Goal: Task Accomplishment & Management: Manage account settings

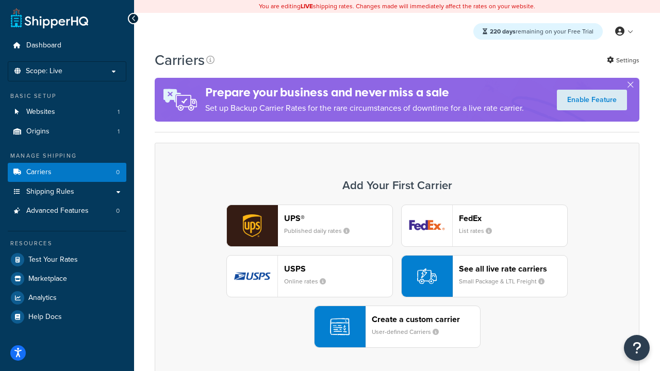
click at [397, 276] on div "UPS® Published daily rates FedEx List rates USPS Online rates See all live rate…" at bounding box center [396, 276] width 463 height 143
click at [513, 218] on header "FedEx" at bounding box center [513, 218] width 108 height 10
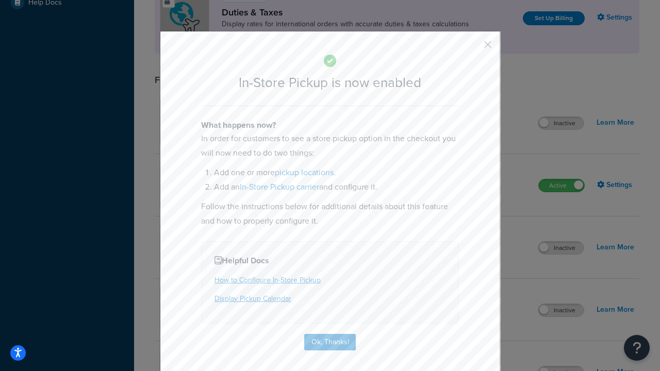
click at [472, 48] on button "button" at bounding box center [472, 48] width 3 height 3
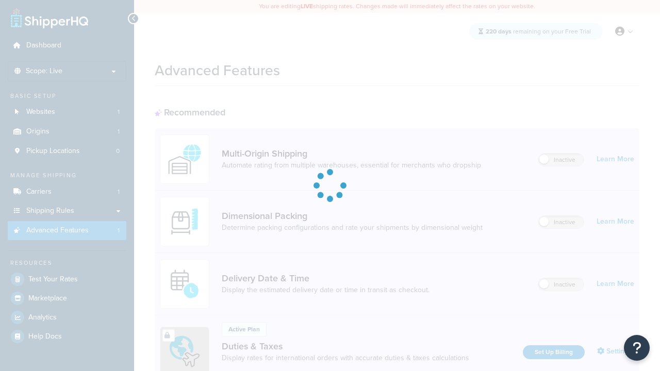
scroll to position [334, 0]
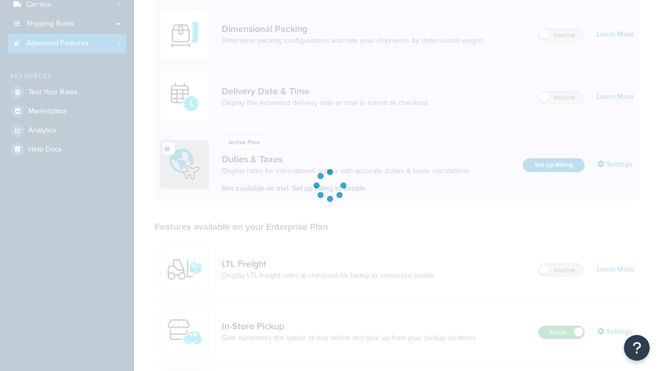
click at [561, 326] on label "Active" at bounding box center [561, 332] width 45 height 12
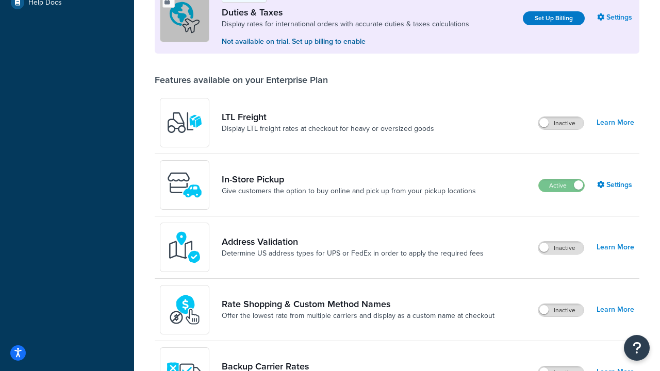
scroll to position [314, 0]
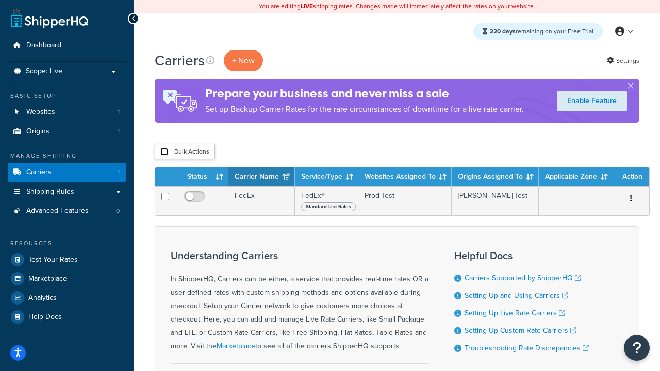
click at [164, 152] on input "checkbox" at bounding box center [164, 152] width 8 height 8
checkbox input "true"
click at [0, 0] on button "Delete" at bounding box center [0, 0] width 0 height 0
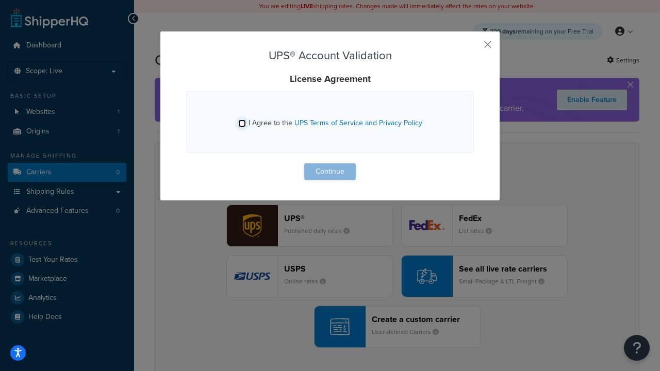
click at [242, 123] on input "I Agree to the UPS Terms of Service and Privacy Policy" at bounding box center [242, 124] width 8 height 8
checkbox input "true"
click at [330, 172] on button "Continue" at bounding box center [330, 171] width 52 height 16
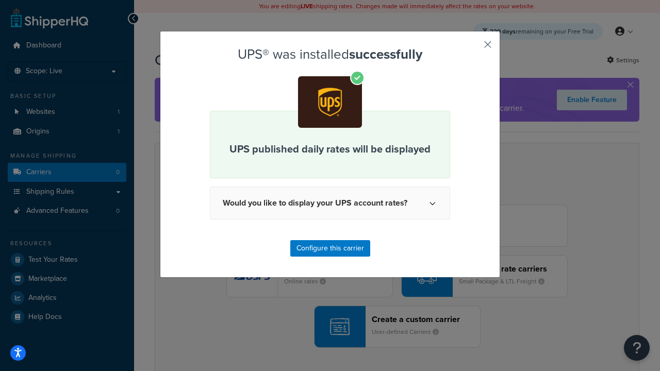
click at [472, 48] on button "button" at bounding box center [472, 48] width 3 height 3
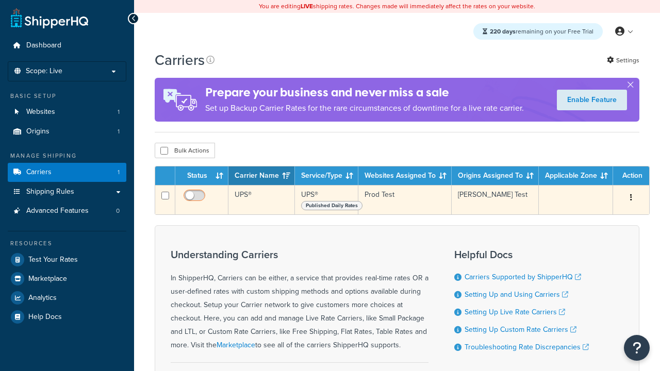
click at [195, 198] on input "checkbox" at bounding box center [195, 198] width 28 height 13
click at [195, 199] on input "checkbox" at bounding box center [195, 198] width 28 height 13
checkbox input "false"
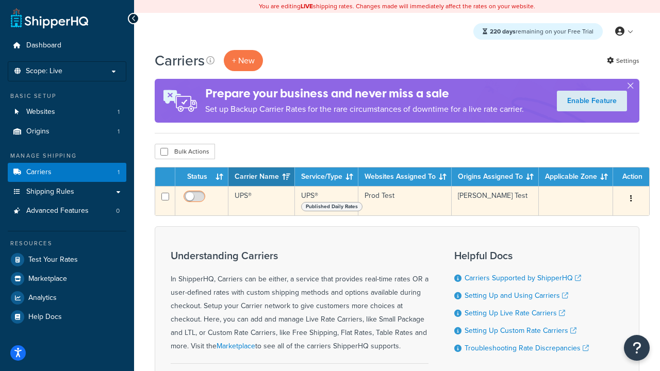
click at [195, 199] on input "checkbox" at bounding box center [195, 199] width 28 height 13
checkbox input "true"
